Goal: Task Accomplishment & Management: Use online tool/utility

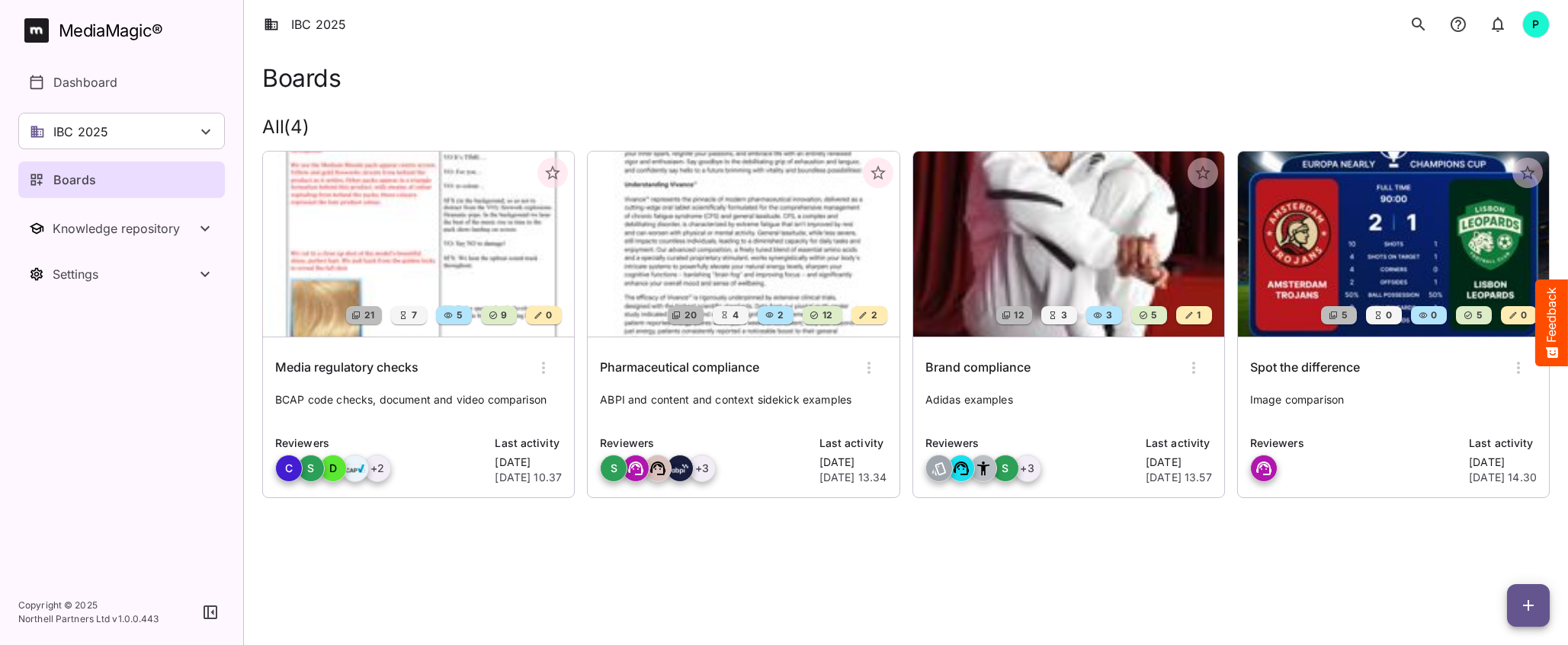
click at [98, 26] on div "MediaMagic ®" at bounding box center [111, 31] width 104 height 25
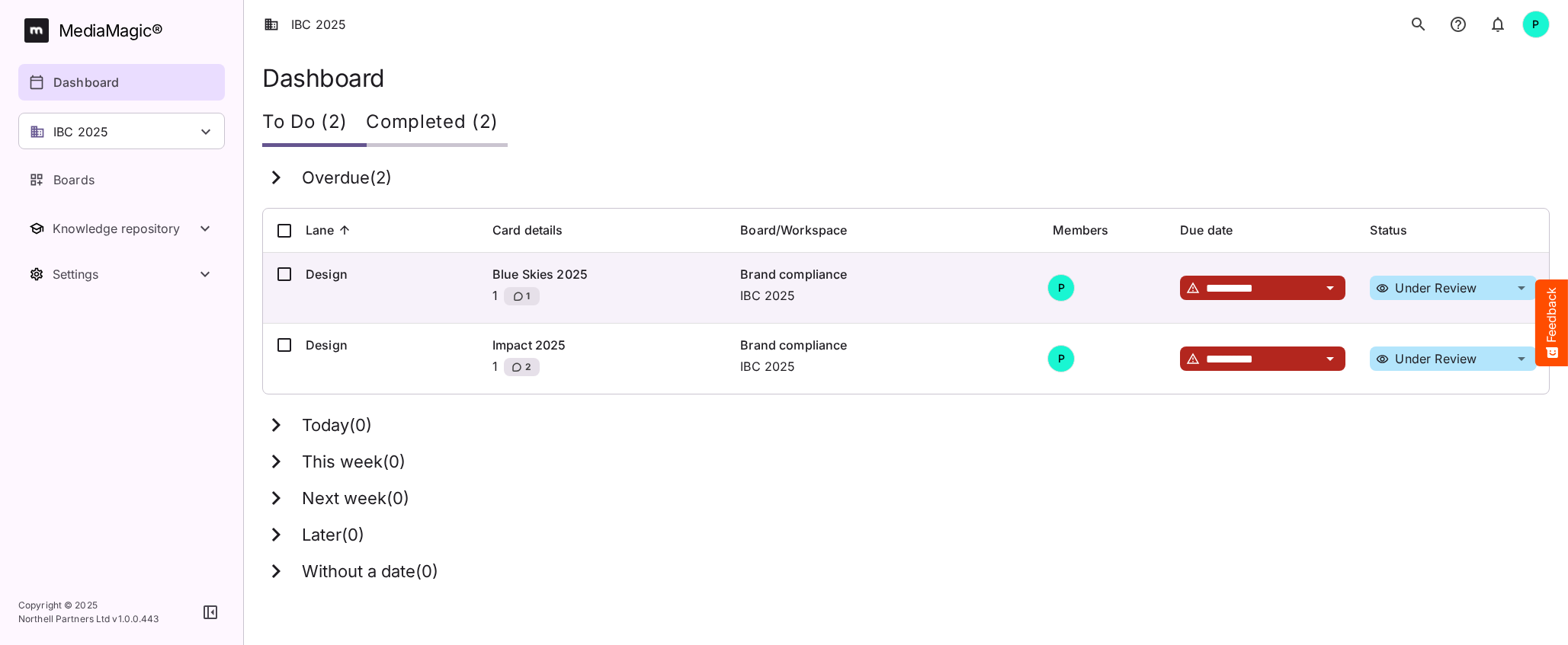
click at [198, 133] on icon at bounding box center [205, 132] width 18 height 18
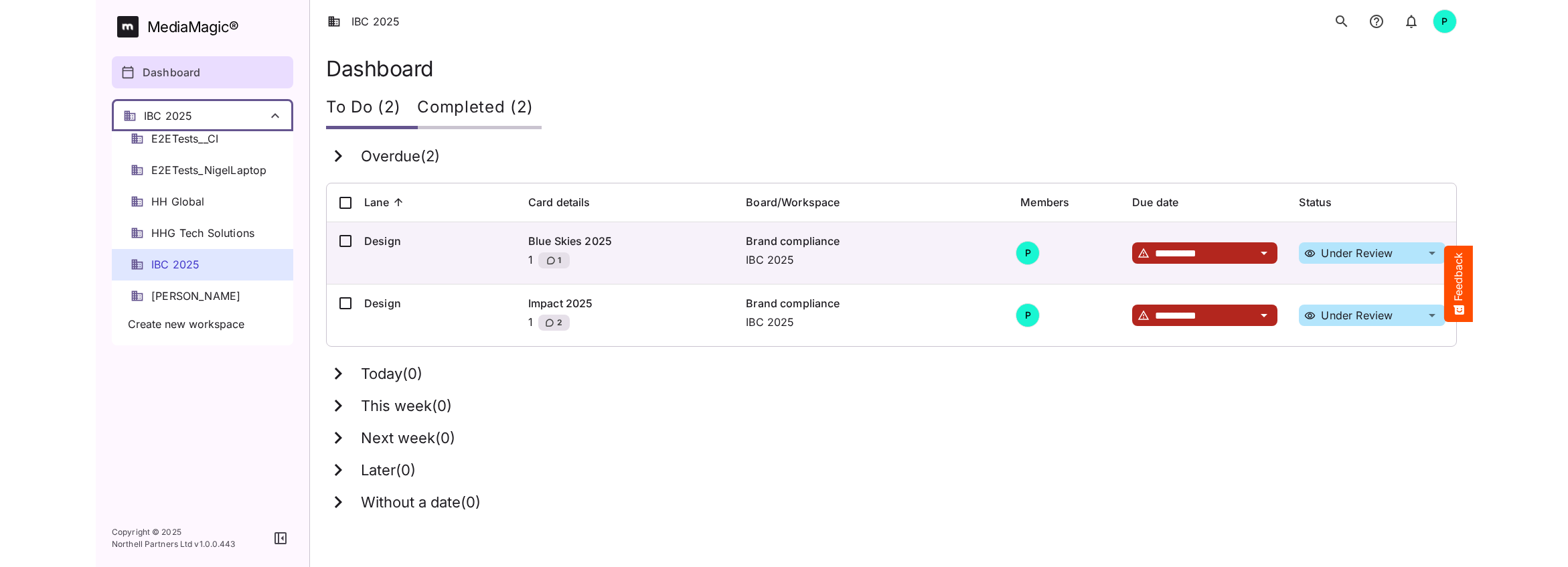
scroll to position [206, 0]
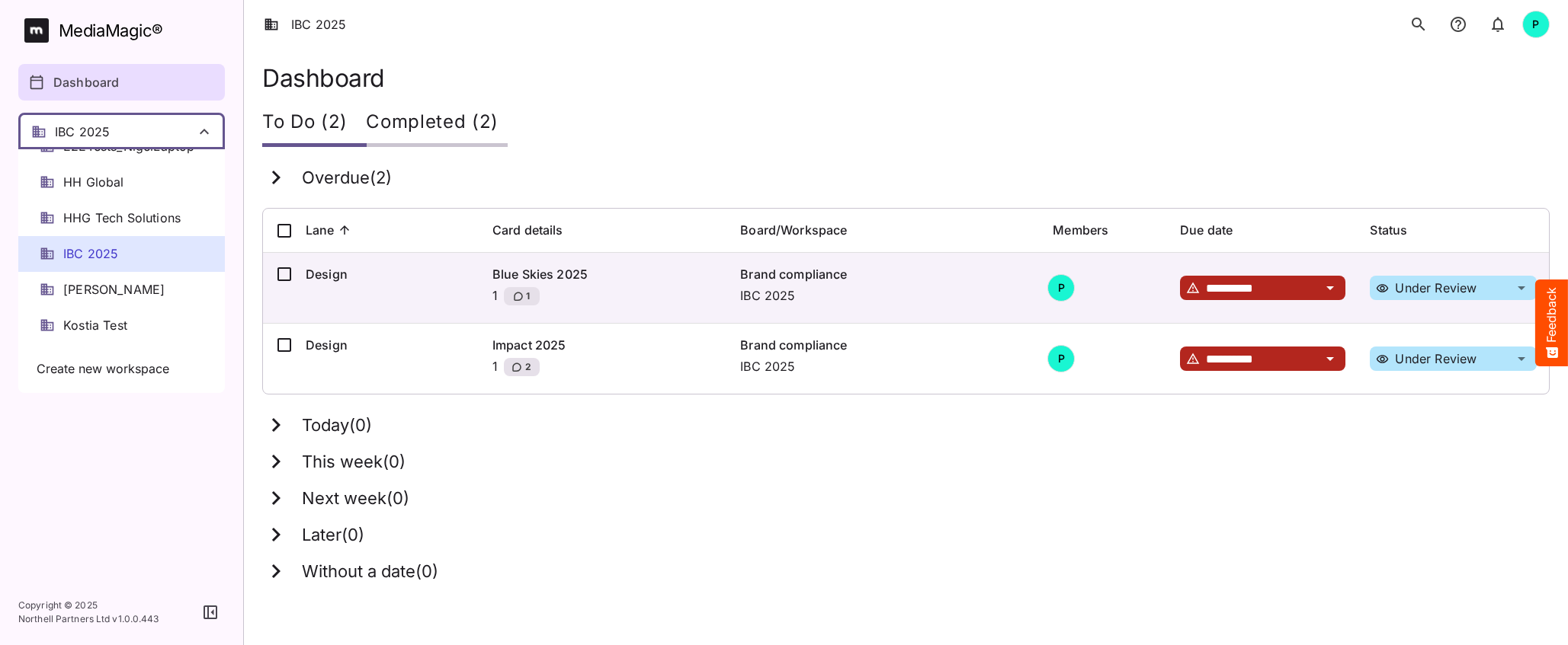
click at [107, 252] on span "IBC 2025" at bounding box center [90, 254] width 55 height 18
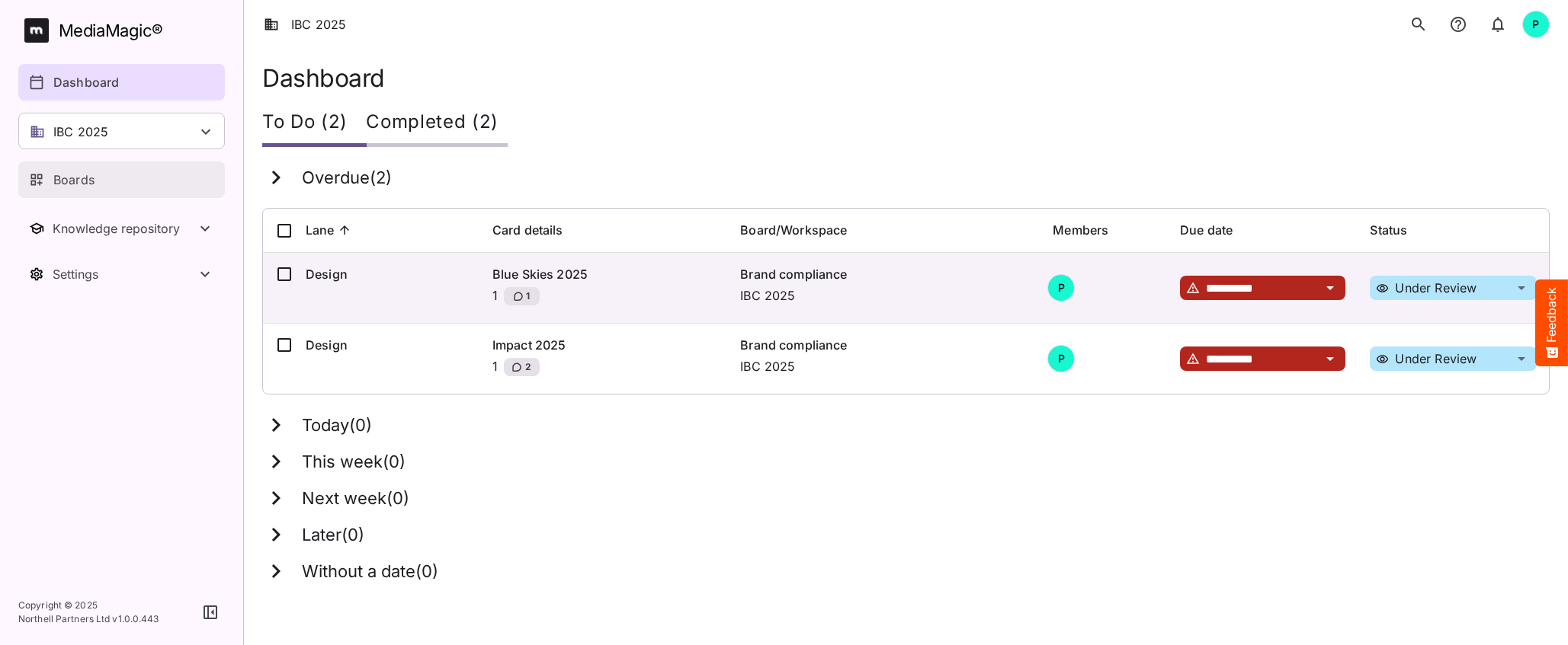
click at [97, 176] on div "Boards" at bounding box center [122, 179] width 187 height 18
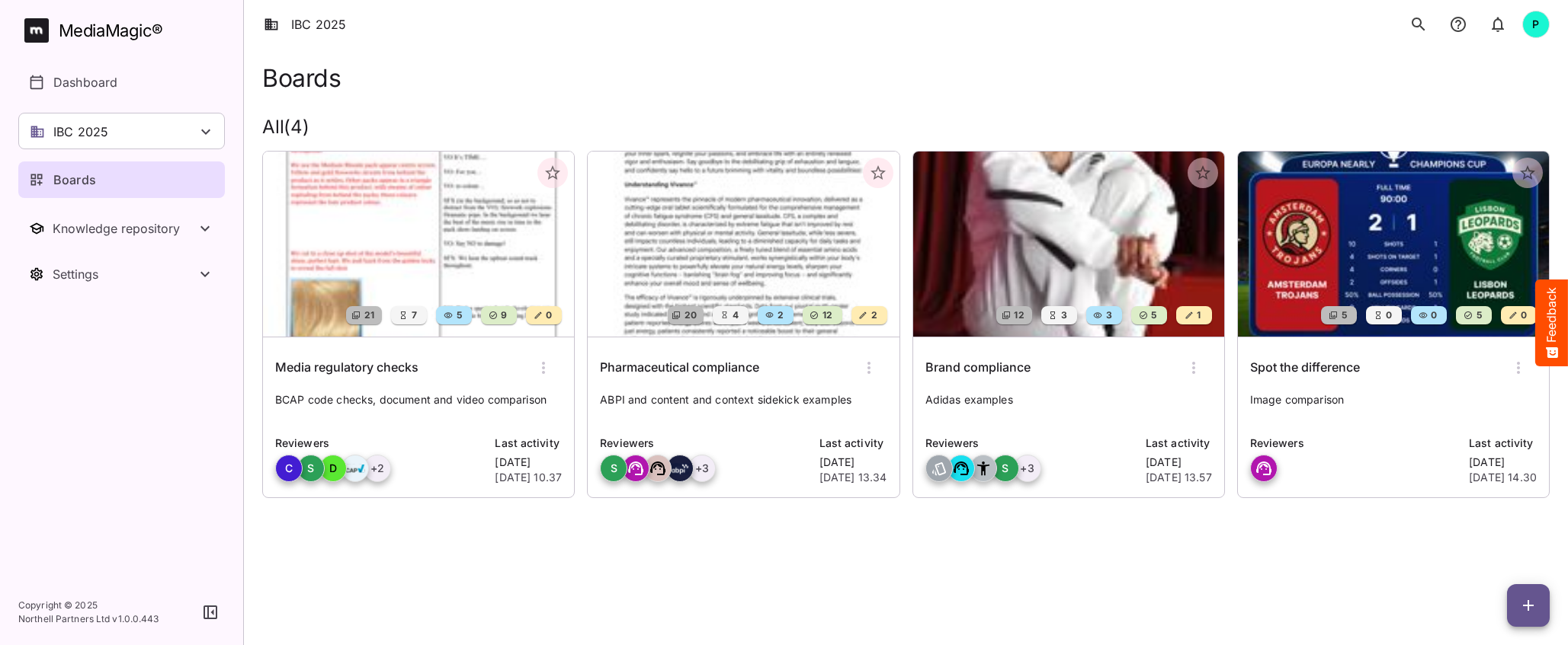
click at [1104, 235] on img at bounding box center [1068, 244] width 311 height 185
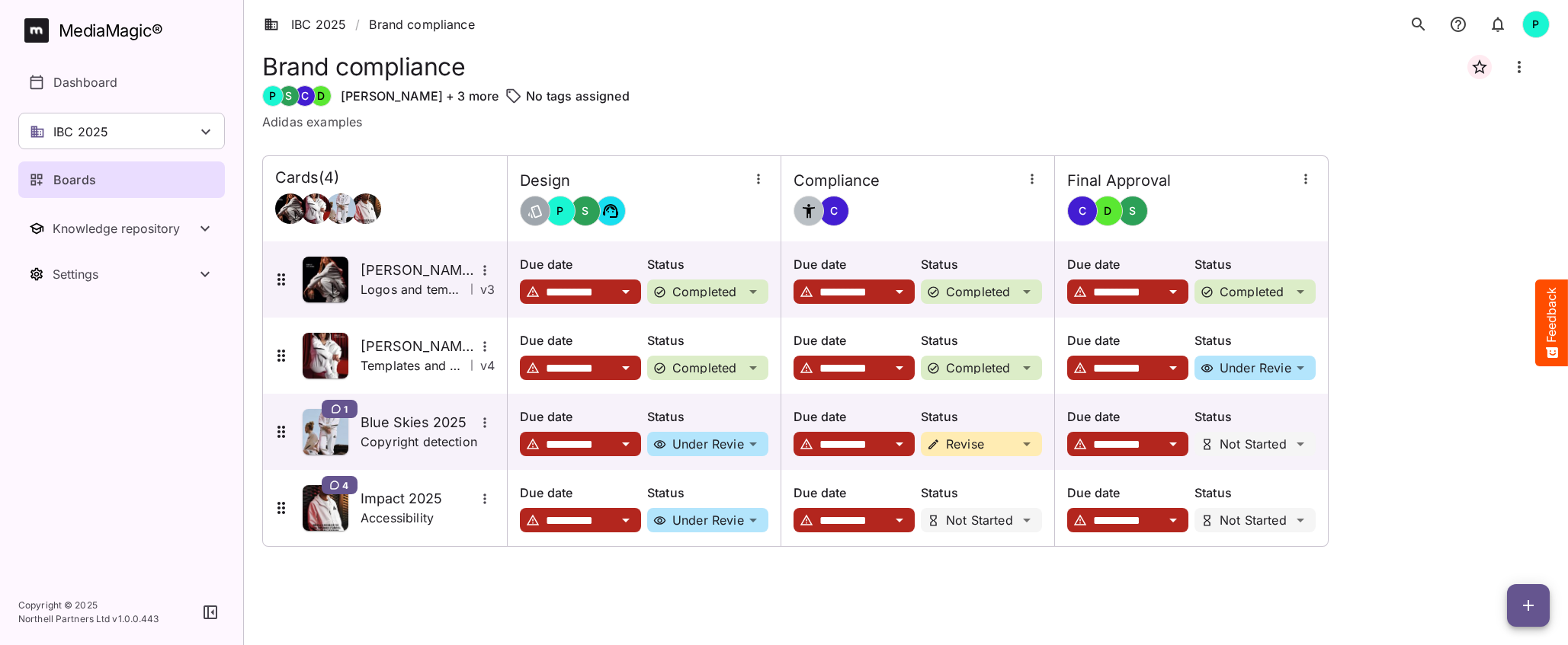
click at [1259, 605] on span "button" at bounding box center [1528, 606] width 43 height 18
click at [1259, 541] on p "Add new lane" at bounding box center [1491, 541] width 83 height 18
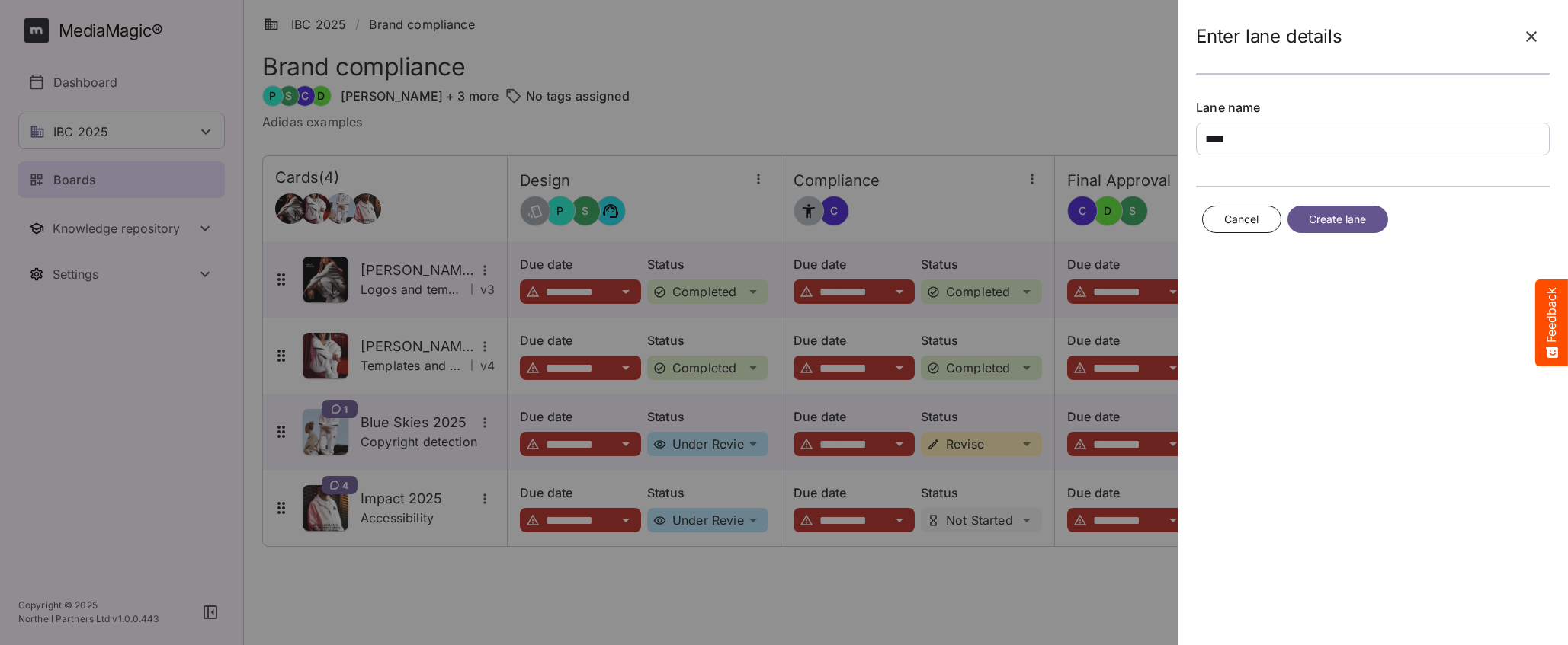
type input "****"
click at [1259, 224] on span "Create lane" at bounding box center [1338, 220] width 58 height 19
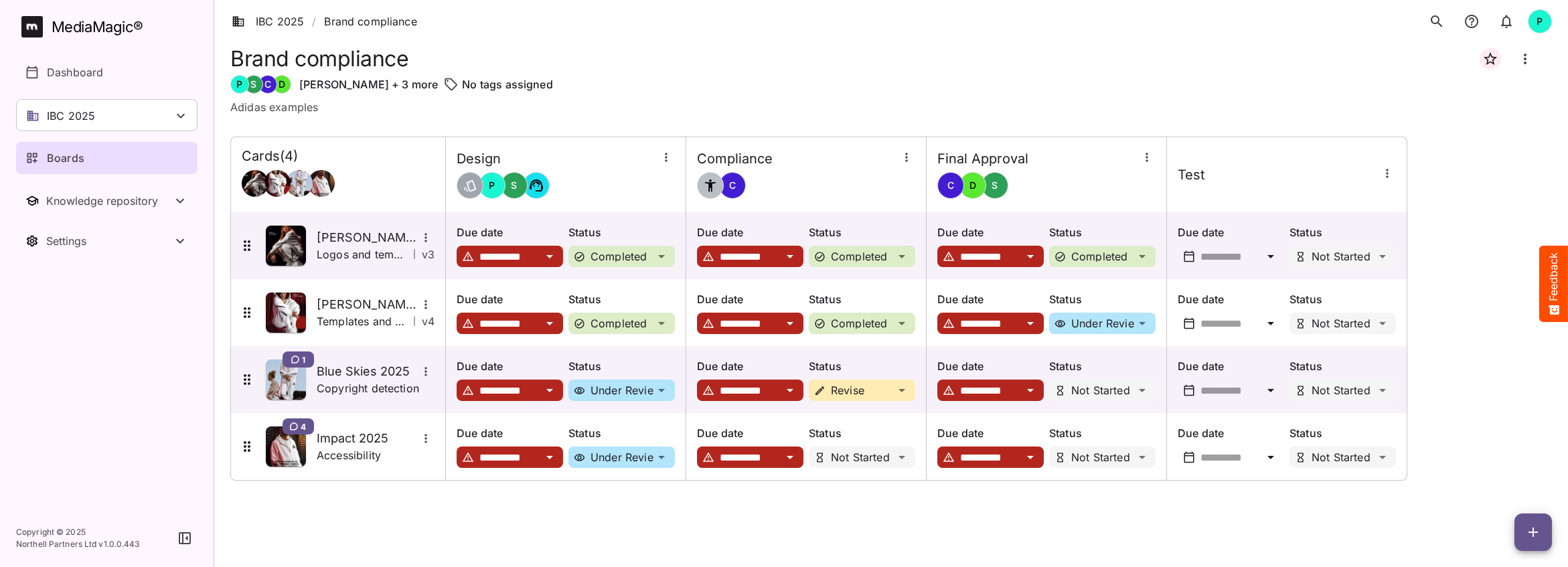
click at [667, 154] on icon "button" at bounding box center [666, 157] width 13 height 13
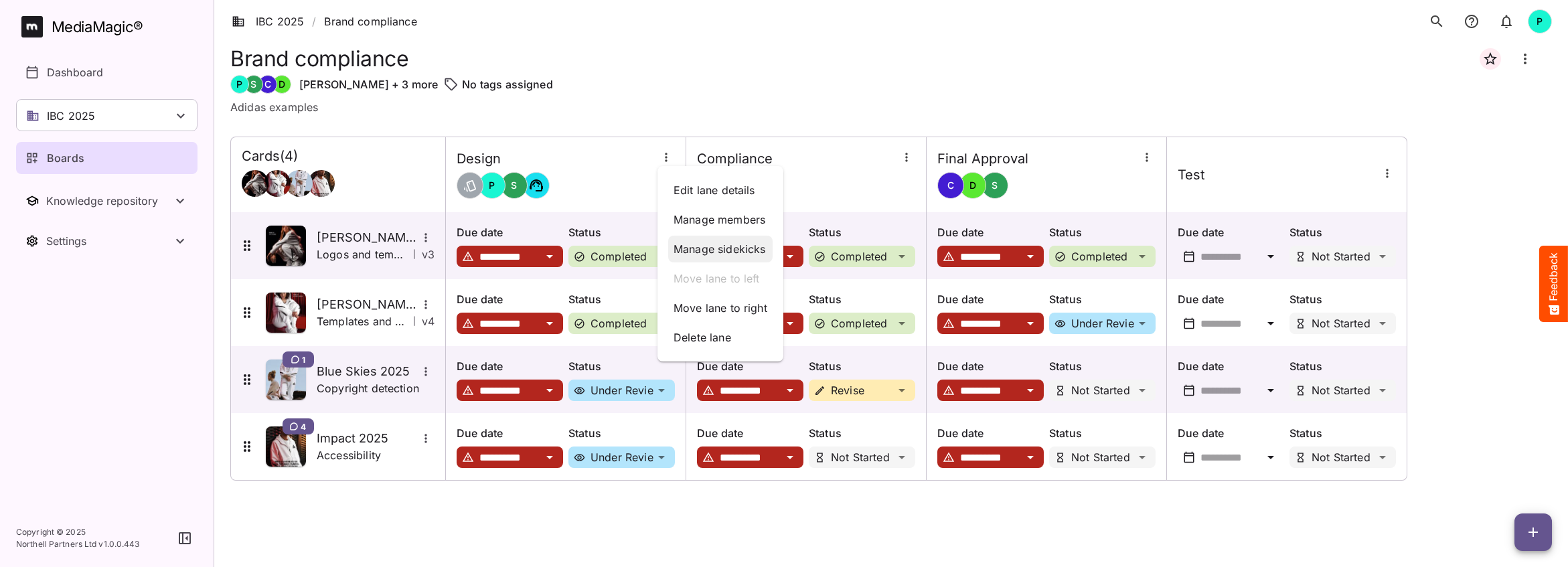
click at [719, 251] on p "Manage sidekicks" at bounding box center [720, 249] width 94 height 16
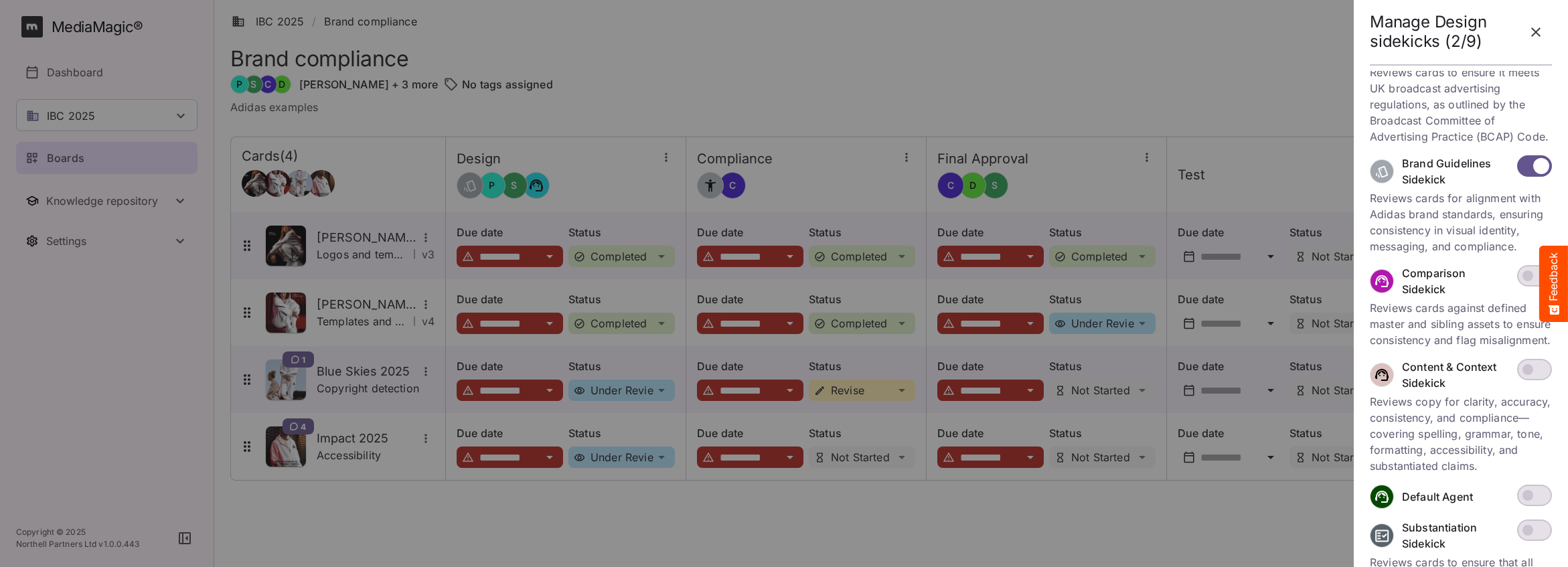
scroll to position [292, 0]
click at [1106, 272] on p "Comparison Sidekick" at bounding box center [1455, 282] width 107 height 32
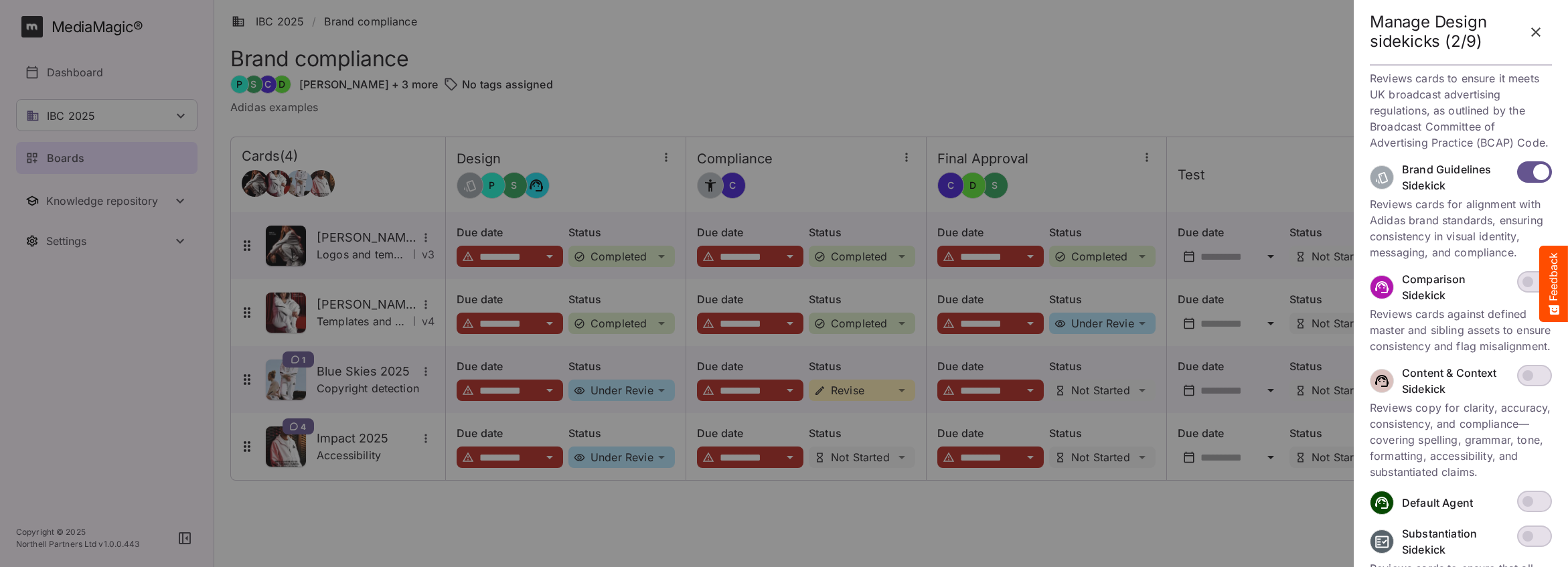
scroll to position [0, 0]
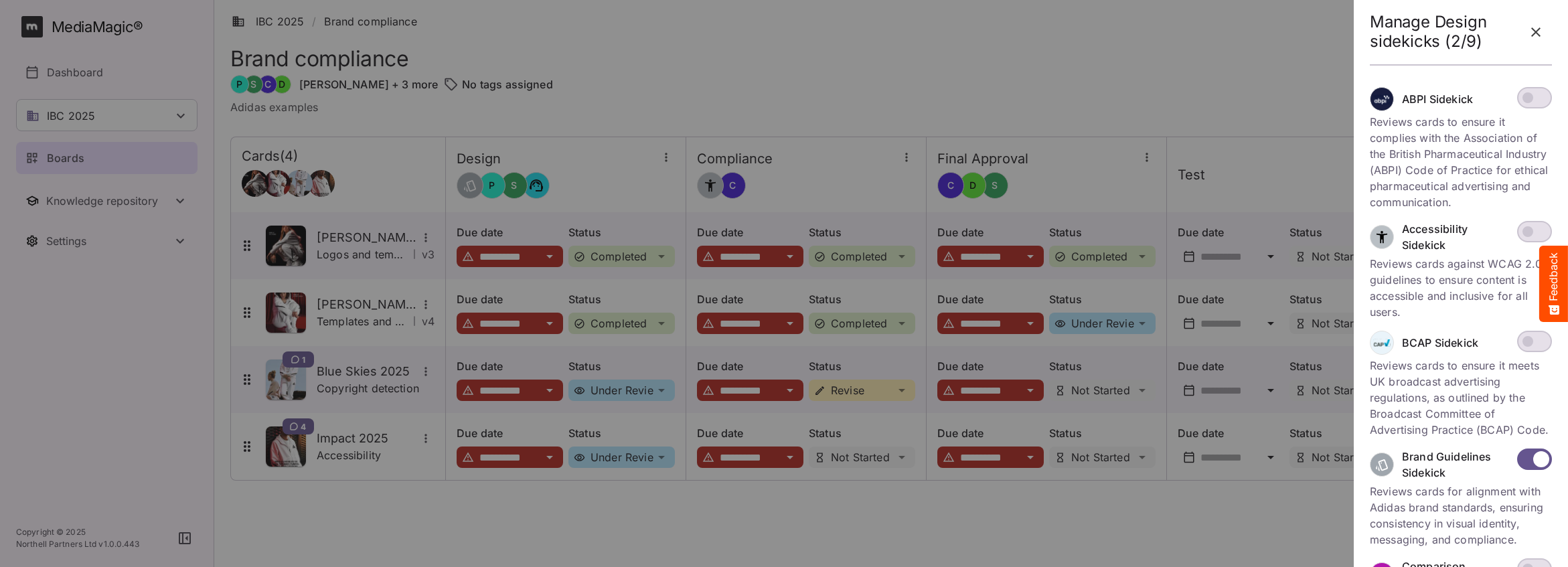
click at [1105, 71] on div at bounding box center [784, 283] width 1568 height 567
click at [1106, 30] on icon "button" at bounding box center [1536, 32] width 9 height 9
